Goal: Find specific page/section: Find specific page/section

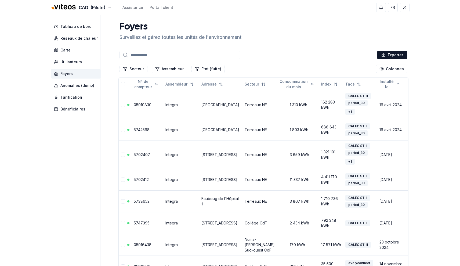
scroll to position [3, 0]
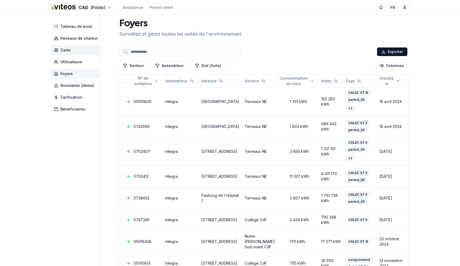
click at [70, 50] on span "Carte" at bounding box center [65, 49] width 10 height 5
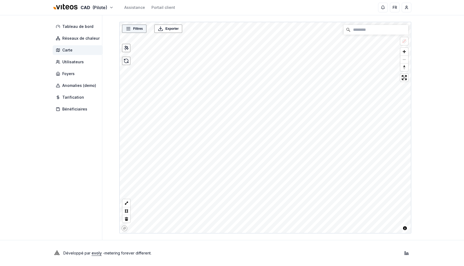
click at [134, 28] on span "Filtres" at bounding box center [138, 28] width 10 height 5
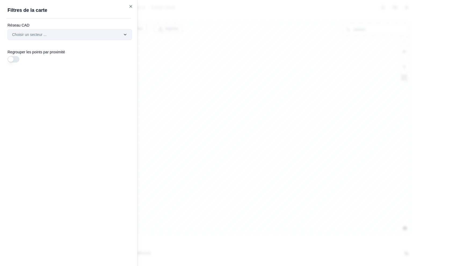
click at [119, 32] on div "Filtres © Mapbox © OpenStreetMap Improve this map Exporter Filtres de la carte …" at bounding box center [265, 128] width 292 height 212
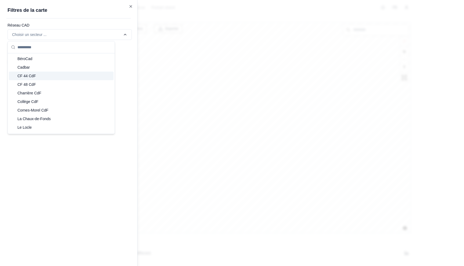
click at [73, 76] on div "CF 44 CdF" at bounding box center [61, 76] width 105 height 9
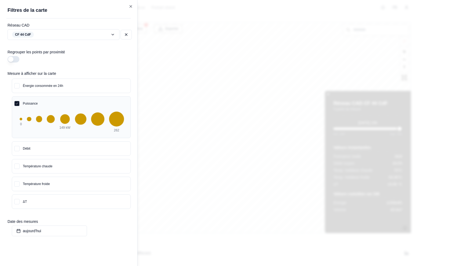
click at [262, 87] on div at bounding box center [232, 133] width 464 height 266
click at [240, 89] on div at bounding box center [232, 133] width 464 height 266
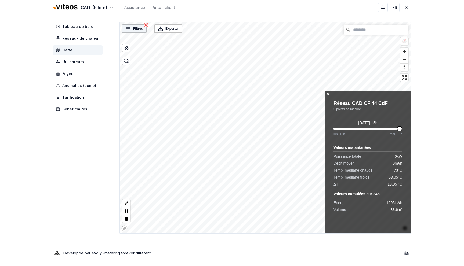
click at [140, 29] on span "Filtres" at bounding box center [138, 28] width 10 height 5
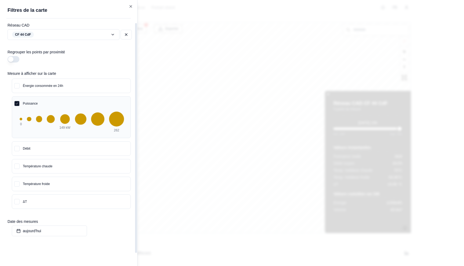
click at [11, 59] on button "button" at bounding box center [14, 59] width 12 height 6
click at [243, 65] on div at bounding box center [232, 133] width 464 height 266
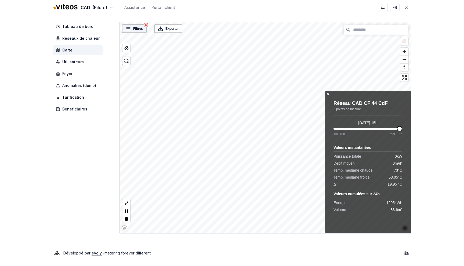
click at [140, 31] on span "Filtres" at bounding box center [138, 28] width 10 height 5
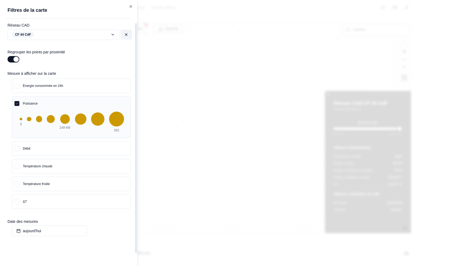
click at [128, 32] on button at bounding box center [125, 35] width 11 height 10
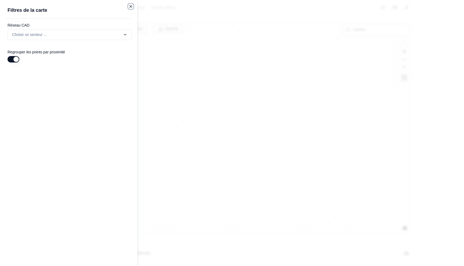
click at [131, 6] on icon "button" at bounding box center [131, 6] width 2 height 2
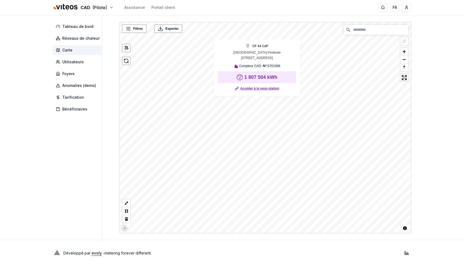
click at [264, 89] on link "Accéder à la sous-station" at bounding box center [259, 88] width 39 height 5
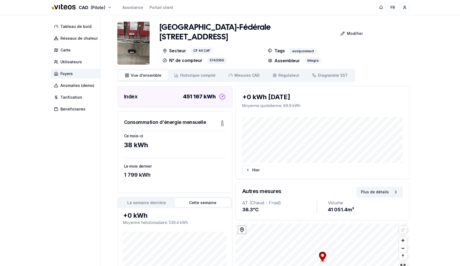
scroll to position [65, 0]
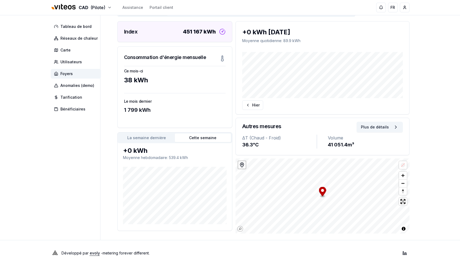
click at [139, 133] on div "La semaine dernière Cette semaine" at bounding box center [175, 138] width 114 height 11
click at [147, 136] on button "La semaine dernière" at bounding box center [147, 138] width 56 height 9
click at [208, 138] on button "Cette semaine" at bounding box center [203, 138] width 56 height 9
